Goal: Find specific page/section: Find specific page/section

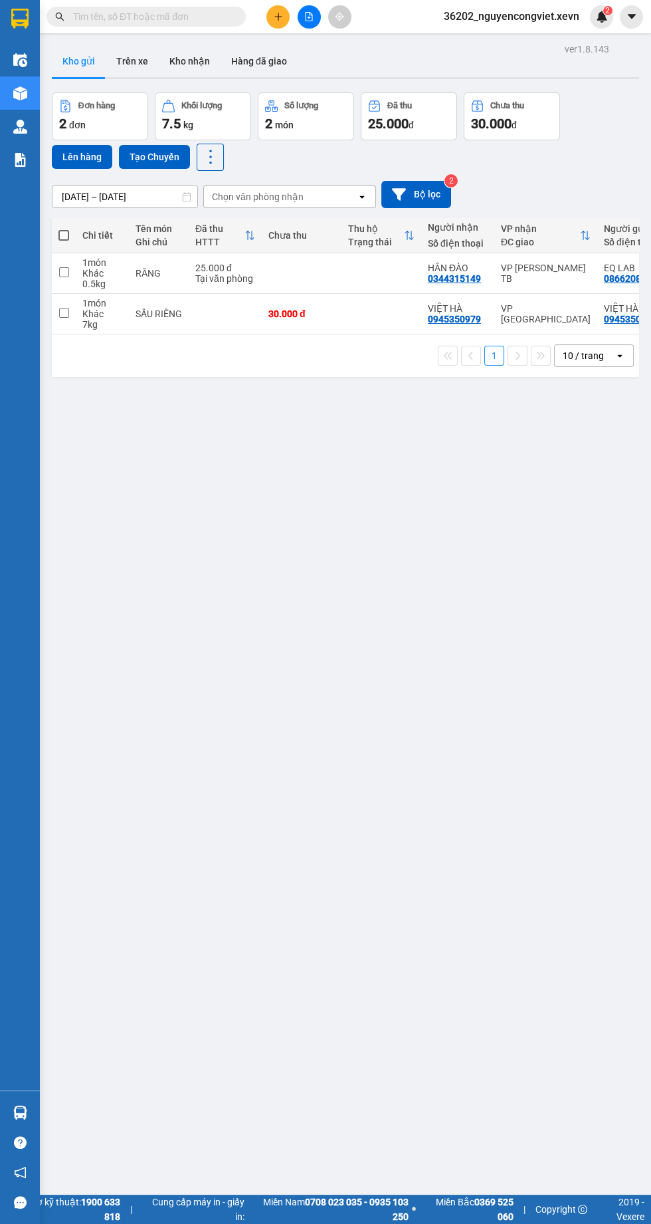
click at [21, 161] on img at bounding box center [20, 160] width 14 height 14
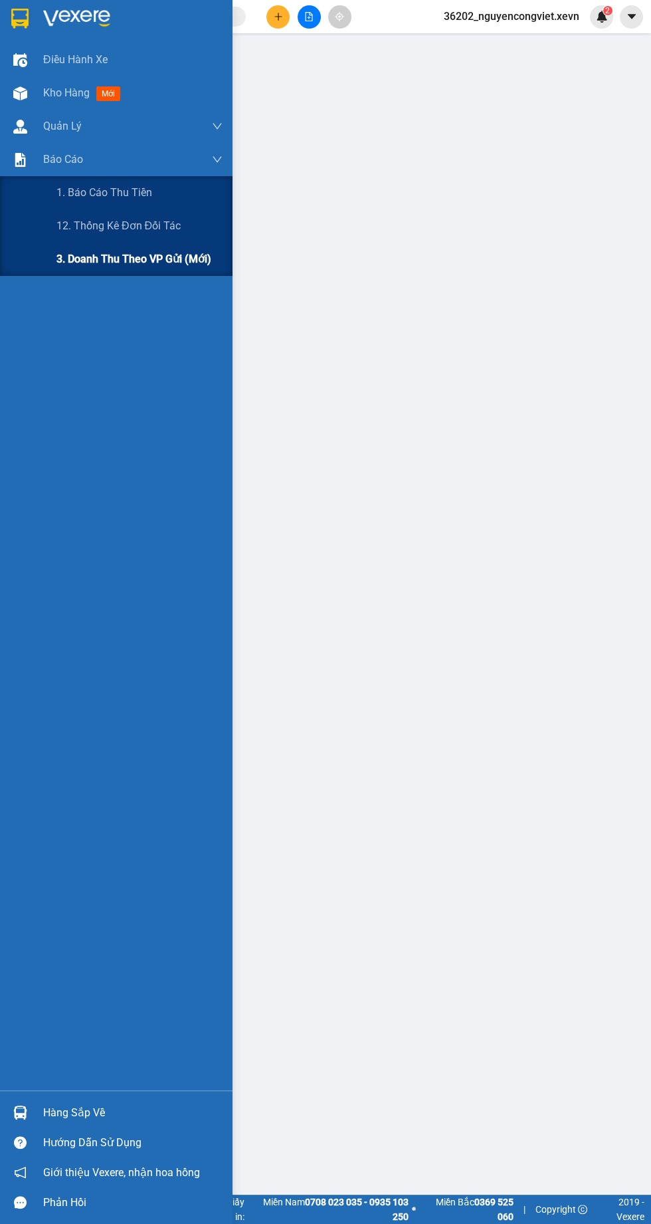
click at [126, 263] on span "3. Doanh Thu theo VP Gửi (mới)" at bounding box center [134, 259] width 155 height 17
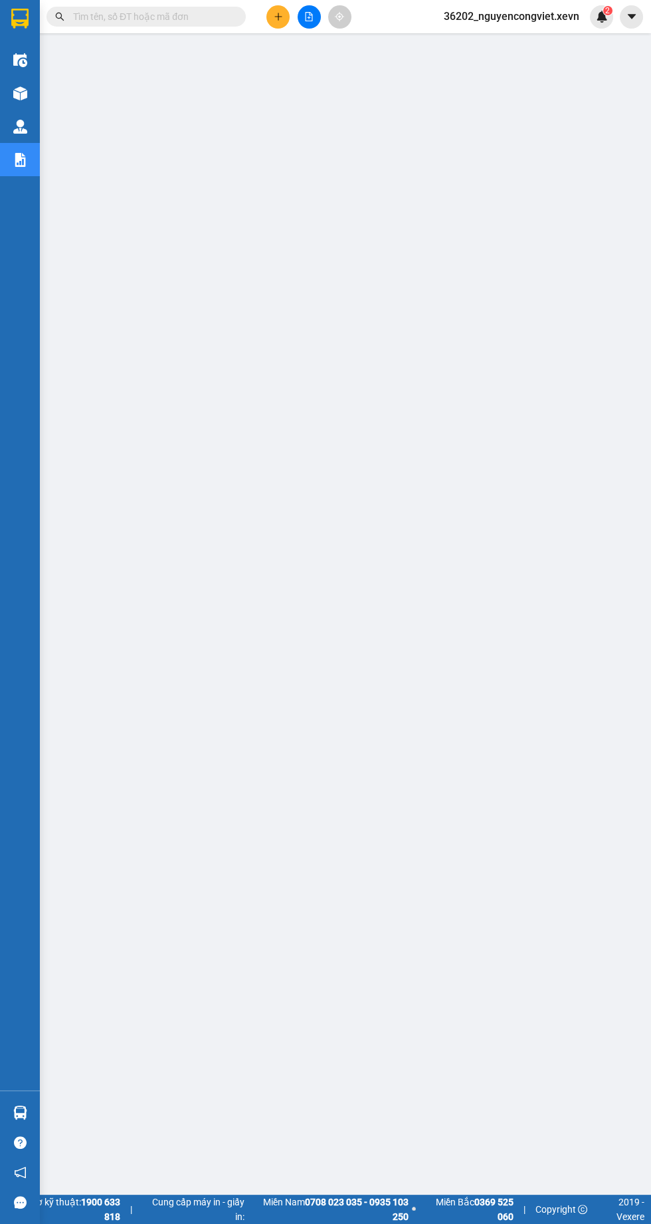
click at [38, 97] on div "Kho hàng mới" at bounding box center [20, 92] width 40 height 33
